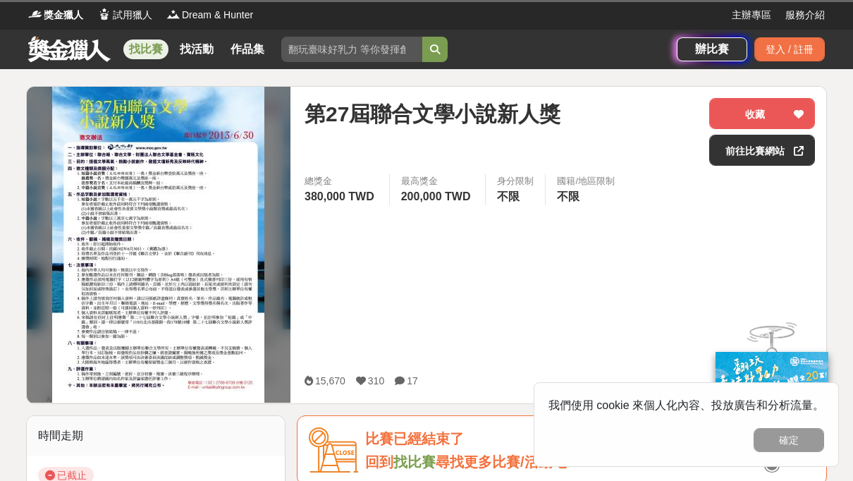
click at [144, 39] on link "找比賽" at bounding box center [145, 49] width 45 height 20
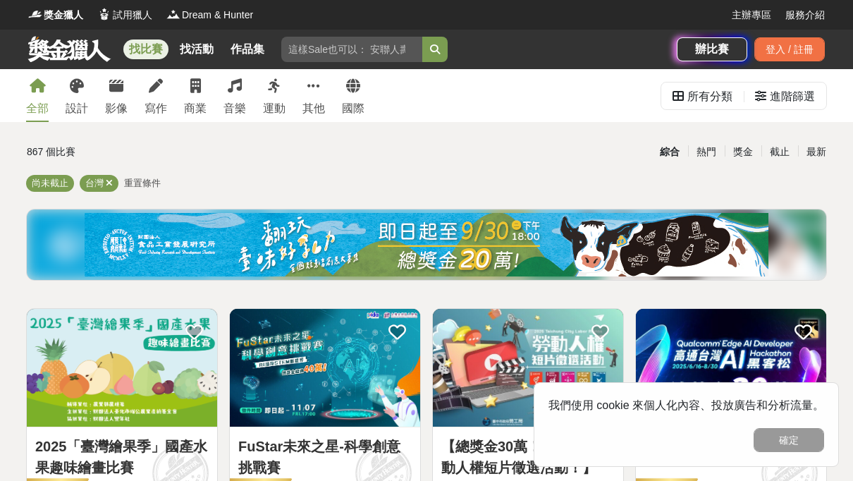
click at [153, 87] on icon at bounding box center [156, 86] width 14 height 14
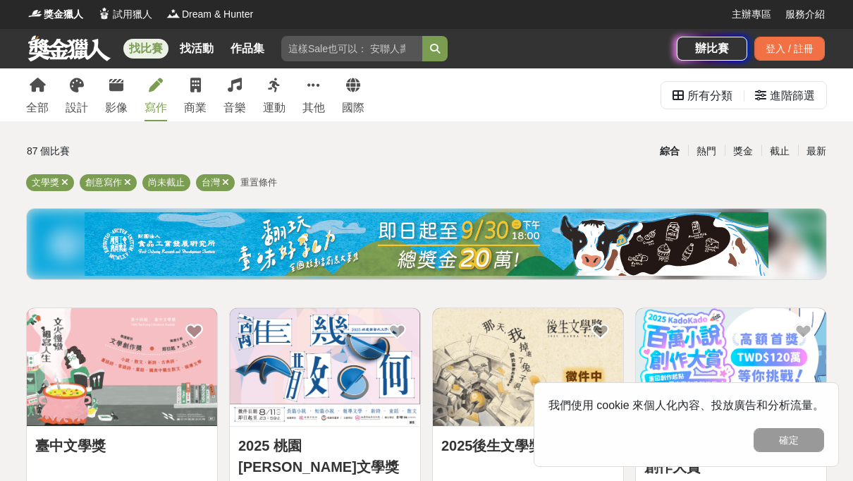
scroll to position [6, 0]
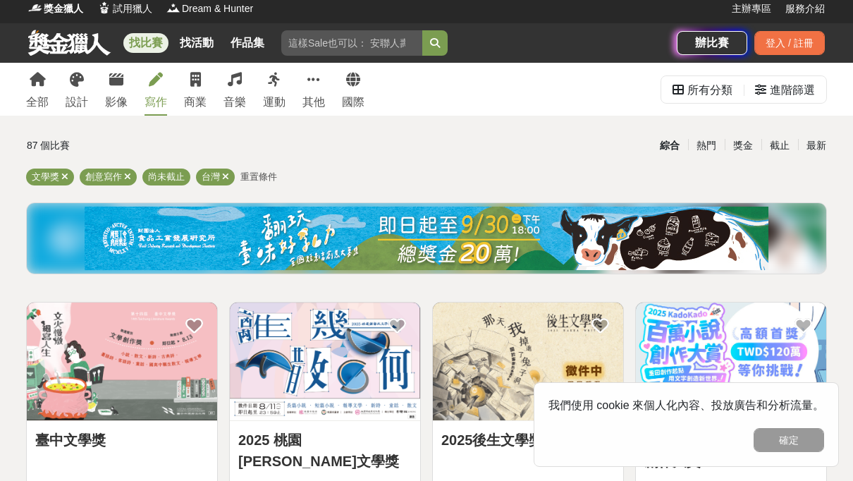
click at [786, 452] on button "確定" at bounding box center [788, 440] width 70 height 24
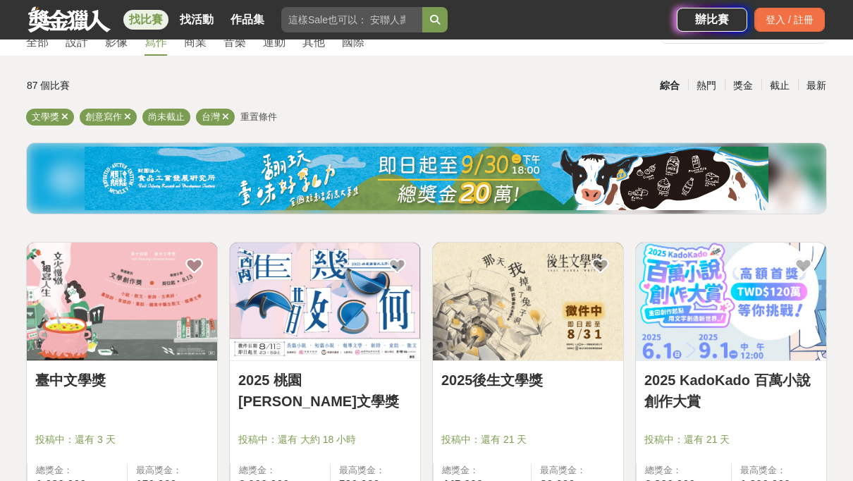
scroll to position [91, 0]
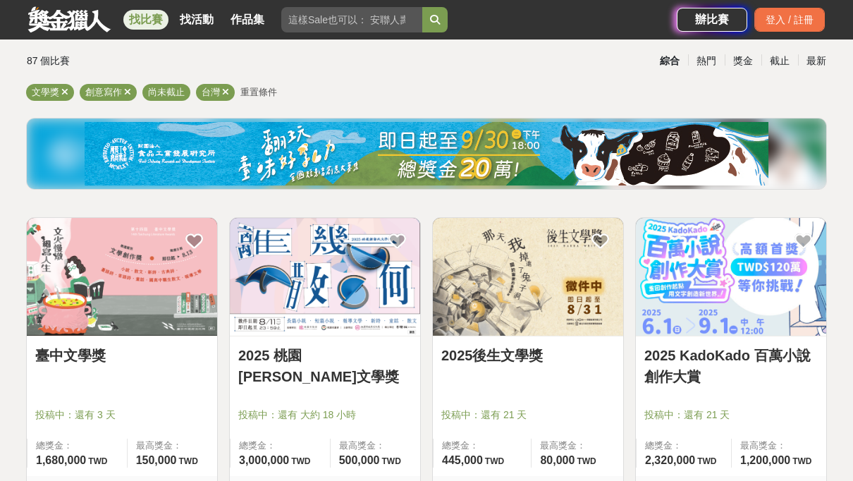
click at [598, 364] on link "2025後生文學獎" at bounding box center [527, 355] width 173 height 21
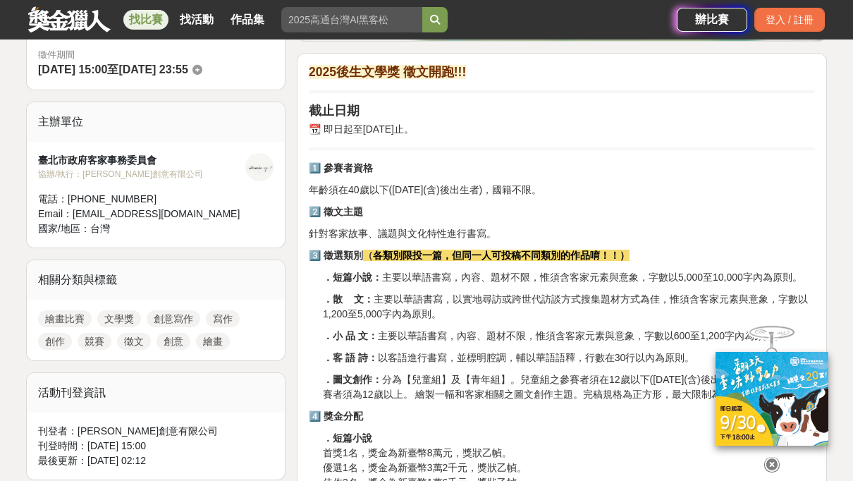
scroll to position [428, 0]
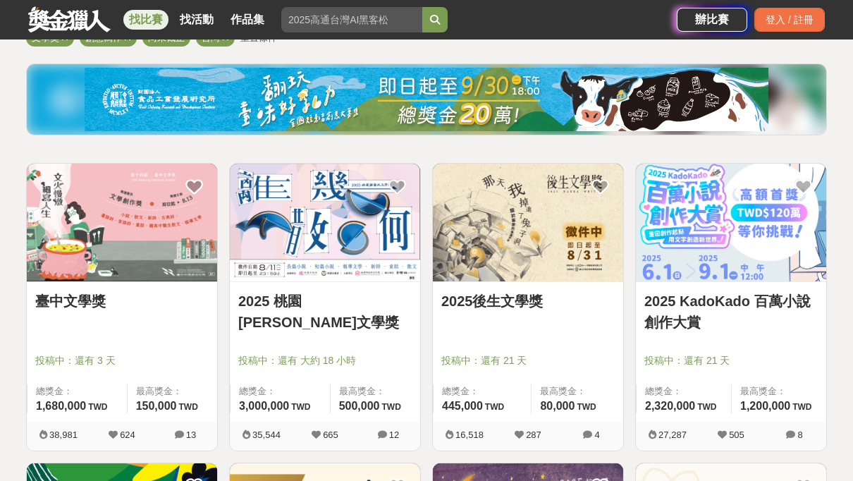
scroll to position [154, 0]
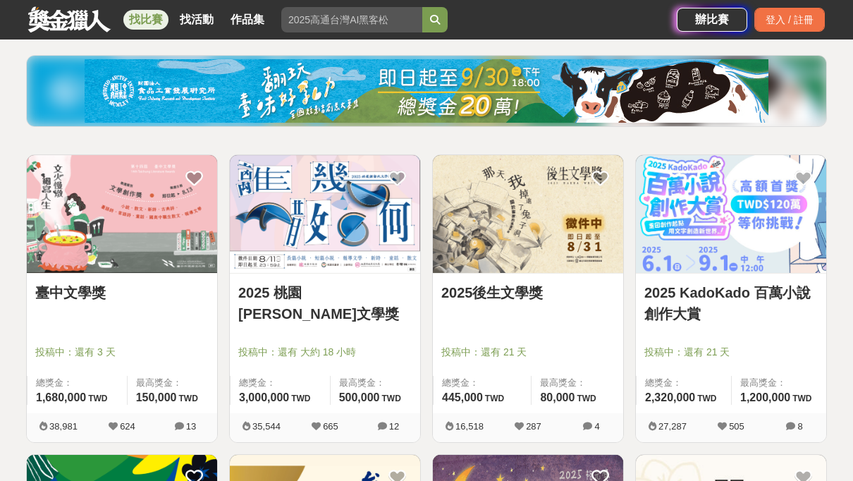
click at [268, 175] on img at bounding box center [325, 214] width 190 height 118
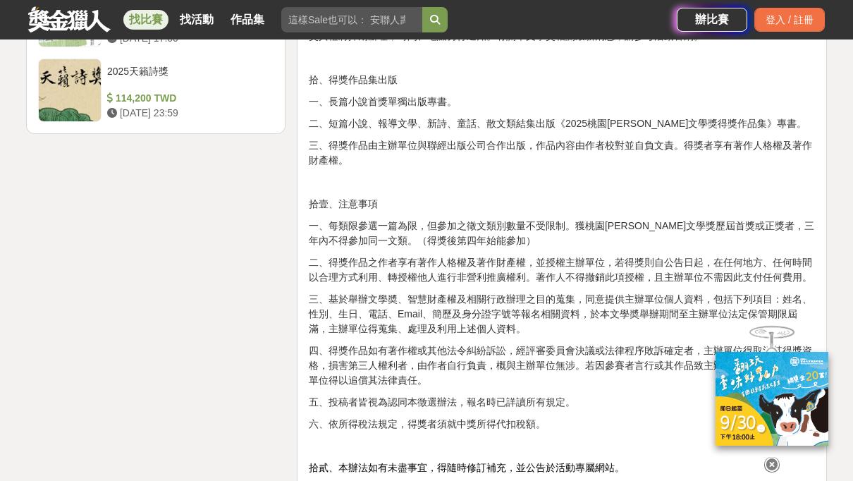
scroll to position [1961, 0]
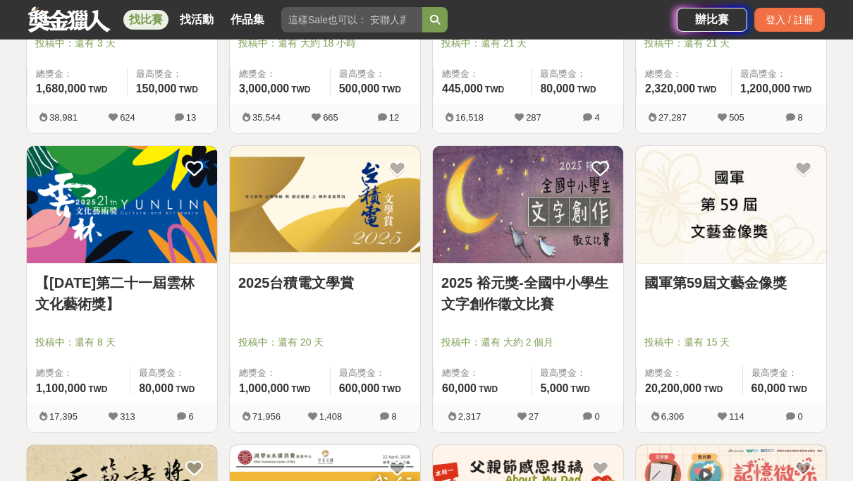
scroll to position [464, 0]
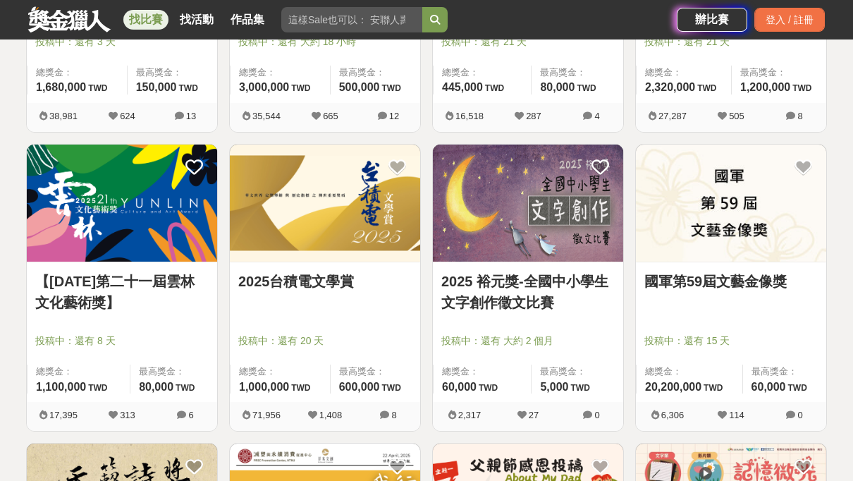
click at [256, 172] on img at bounding box center [325, 203] width 190 height 118
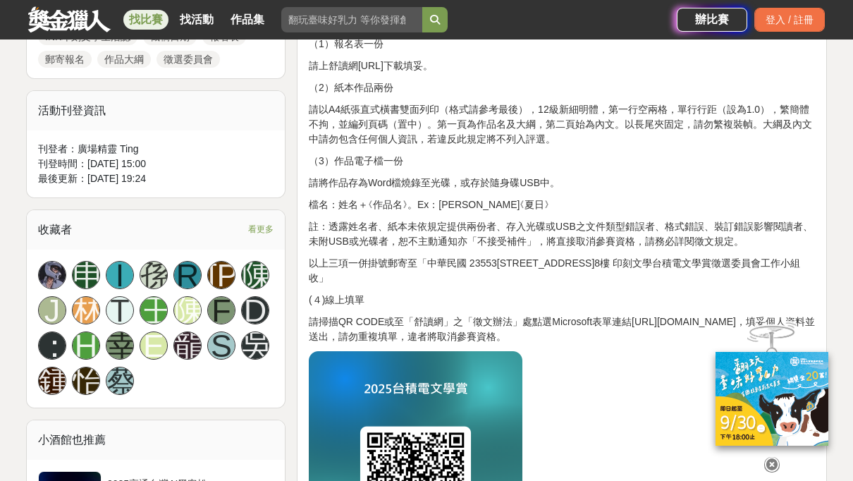
scroll to position [797, 0]
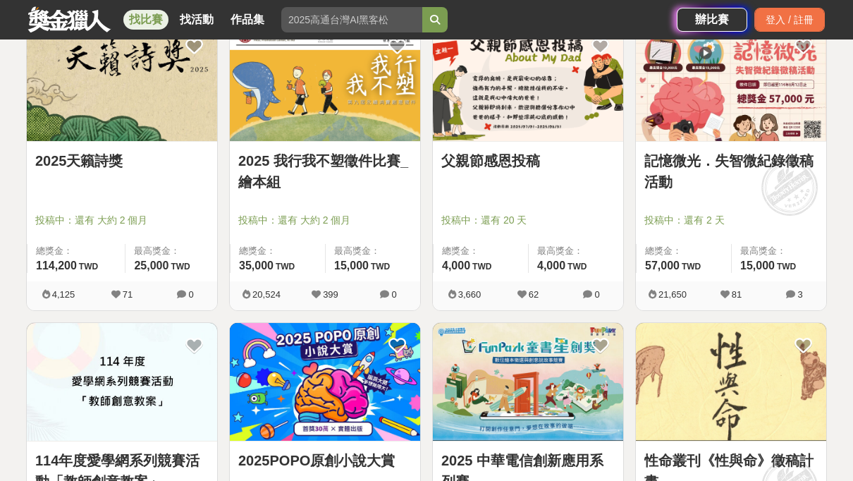
scroll to position [885, 0]
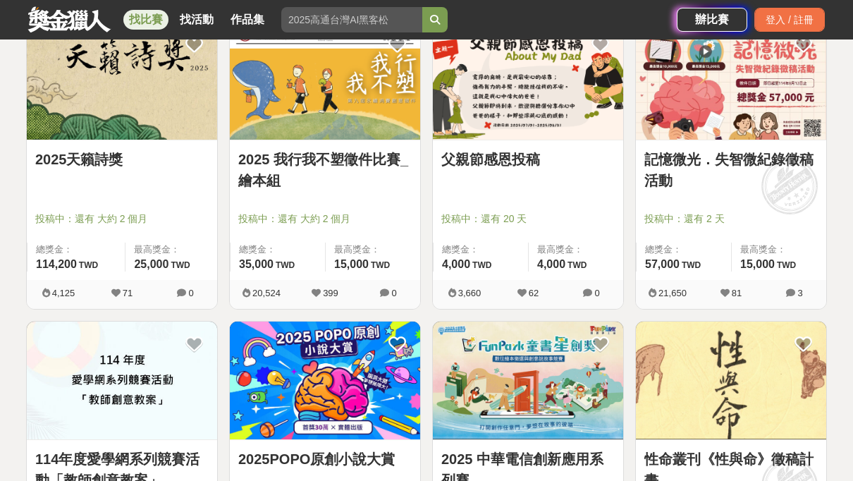
click at [113, 76] on img at bounding box center [122, 81] width 190 height 118
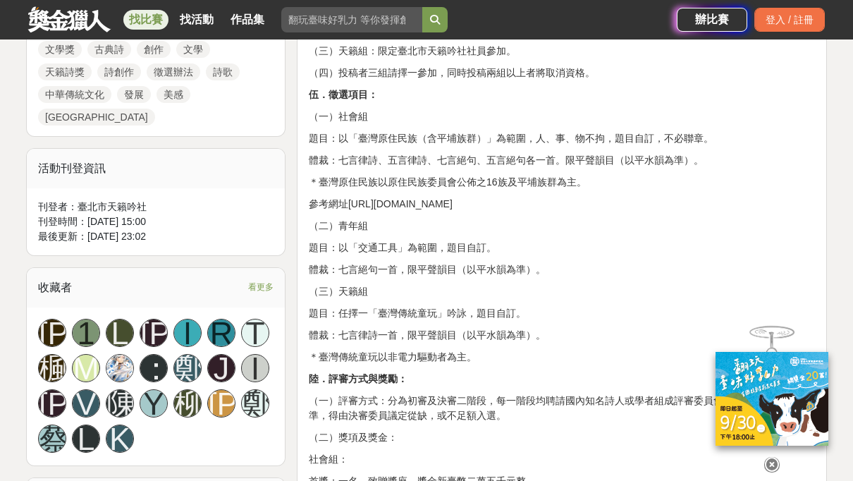
scroll to position [786, 0]
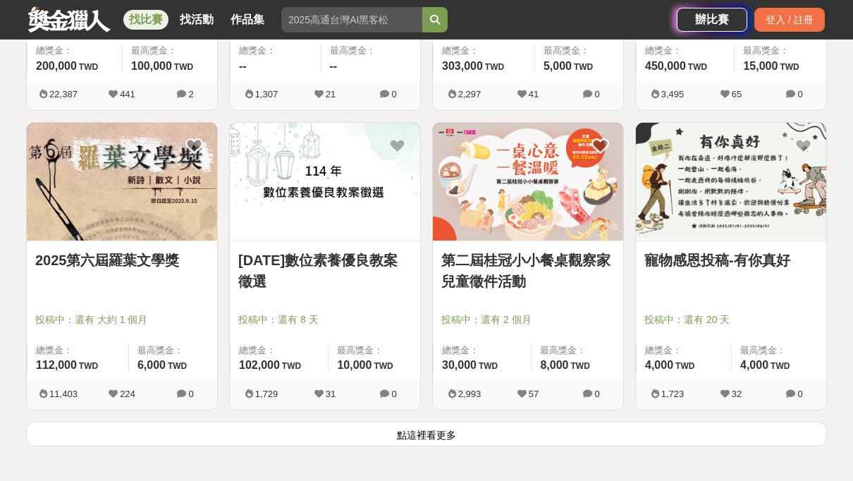
scroll to position [1702, 0]
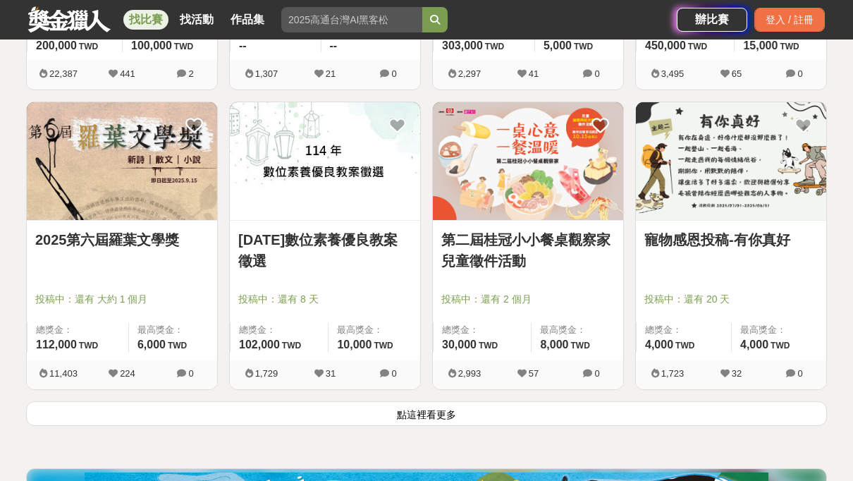
click at [623, 419] on button "點這裡看更多" at bounding box center [426, 413] width 800 height 25
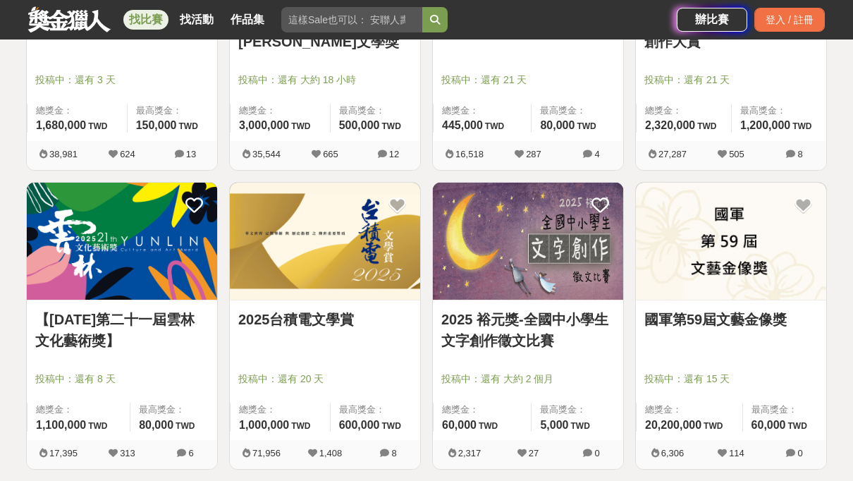
scroll to position [437, 0]
